Goal: Task Accomplishment & Management: Use online tool/utility

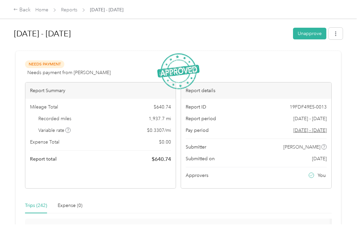
click at [42, 11] on link "Home" at bounding box center [41, 10] width 13 height 6
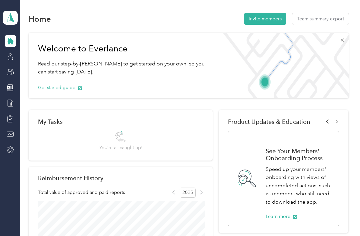
click at [318, 19] on button "Team summary export" at bounding box center [320, 19] width 56 height 12
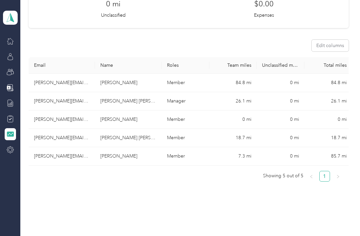
scroll to position [88, 0]
